Goal: Task Accomplishment & Management: Complete application form

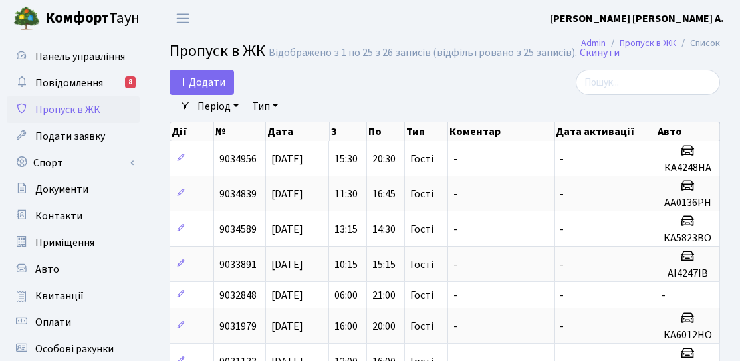
select select "25"
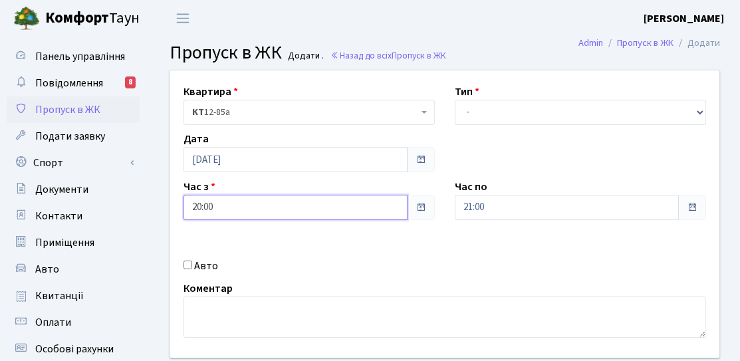
click at [255, 209] on input "20:00" at bounding box center [295, 207] width 224 height 25
click at [410, 183] on div "Час з 20:00" at bounding box center [308, 199] width 271 height 41
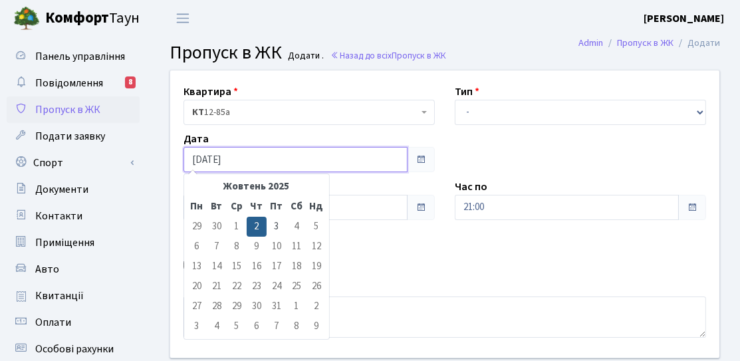
click at [334, 160] on input "[DATE]" at bounding box center [295, 159] width 224 height 25
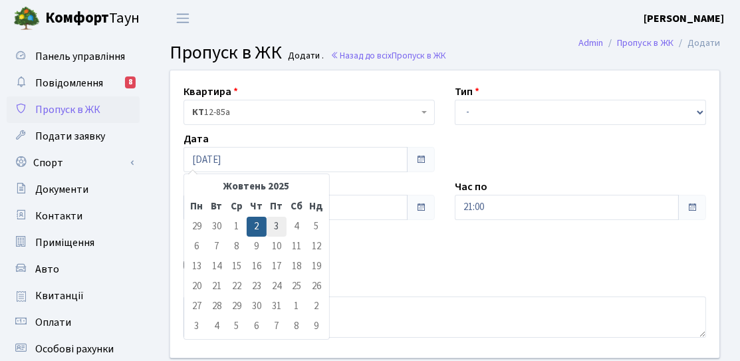
click at [278, 229] on td "3" at bounding box center [276, 227] width 20 height 20
type input "[DATE]"
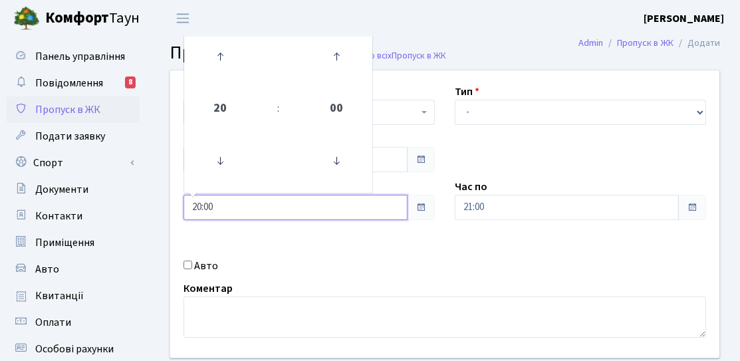
click at [276, 205] on input "20:00" at bounding box center [295, 207] width 224 height 25
click at [215, 164] on icon at bounding box center [220, 161] width 36 height 36
click at [217, 164] on icon at bounding box center [220, 161] width 36 height 36
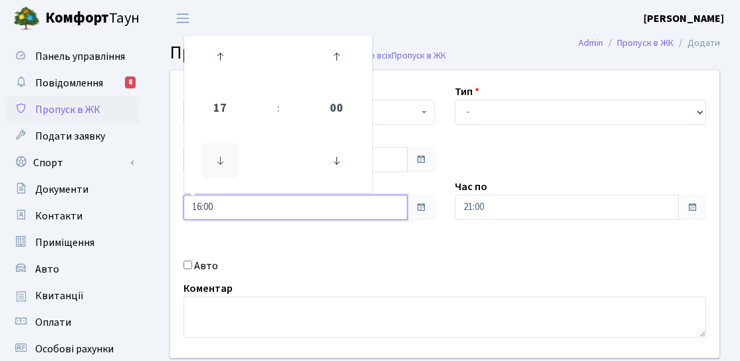
click at [217, 164] on icon at bounding box center [220, 161] width 36 height 36
click at [218, 164] on icon at bounding box center [220, 161] width 36 height 36
click at [219, 164] on icon at bounding box center [220, 161] width 36 height 36
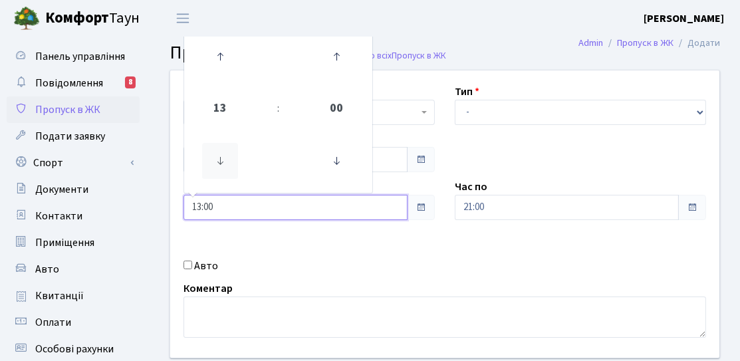
click at [219, 164] on icon at bounding box center [220, 161] width 36 height 36
click at [227, 170] on icon at bounding box center [220, 161] width 36 height 36
click at [225, 168] on icon at bounding box center [220, 161] width 36 height 36
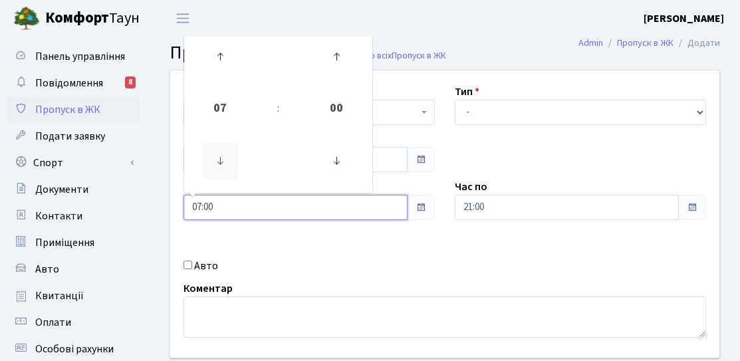
type input "06:00"
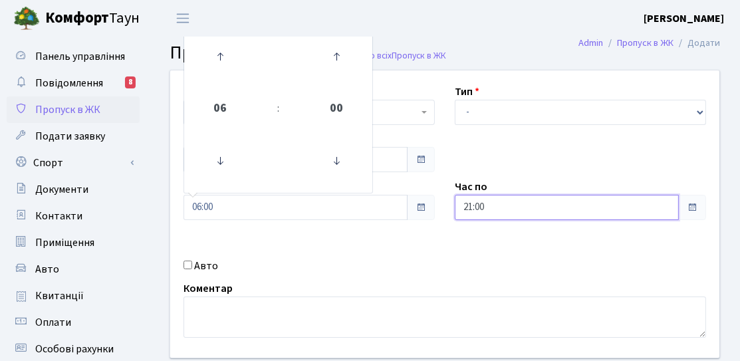
click at [518, 211] on input "21:00" at bounding box center [567, 207] width 224 height 25
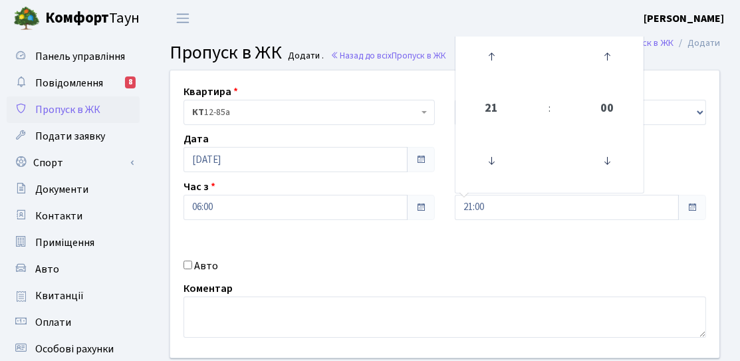
click at [449, 175] on div "Квартира <b>КТ</b>&nbsp;&nbsp;&nbsp;&nbsp;12-85а КТ 12-85а Тип - Доставка Таксі…" at bounding box center [444, 213] width 569 height 287
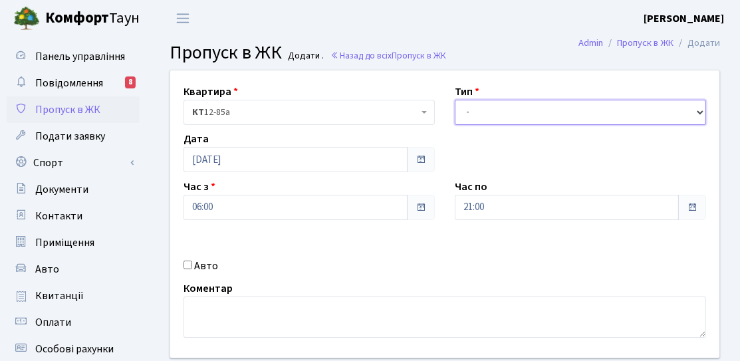
drag, startPoint x: 458, startPoint y: 118, endPoint x: 455, endPoint y: 167, distance: 49.3
click at [458, 118] on select "- Доставка Таксі Гості Сервіс" at bounding box center [580, 112] width 251 height 25
select select "3"
click at [455, 100] on select "- Доставка Таксі Гості Сервіс" at bounding box center [580, 112] width 251 height 25
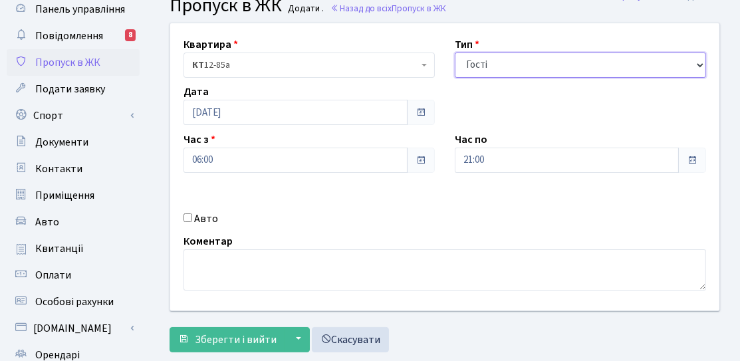
scroll to position [66, 0]
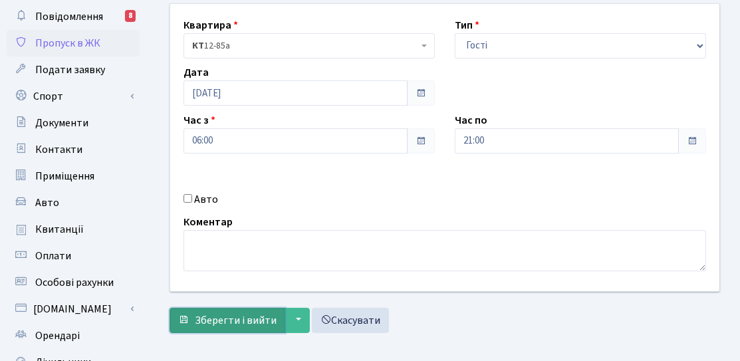
click at [223, 313] on span "Зберегти і вийти" at bounding box center [236, 320] width 82 height 15
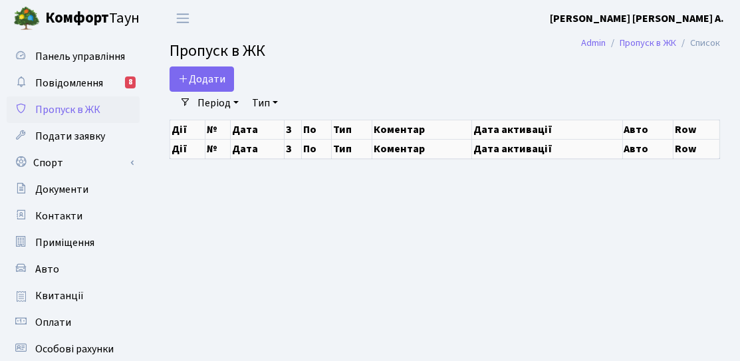
select select "25"
